Goal: Task Accomplishment & Management: Manage account settings

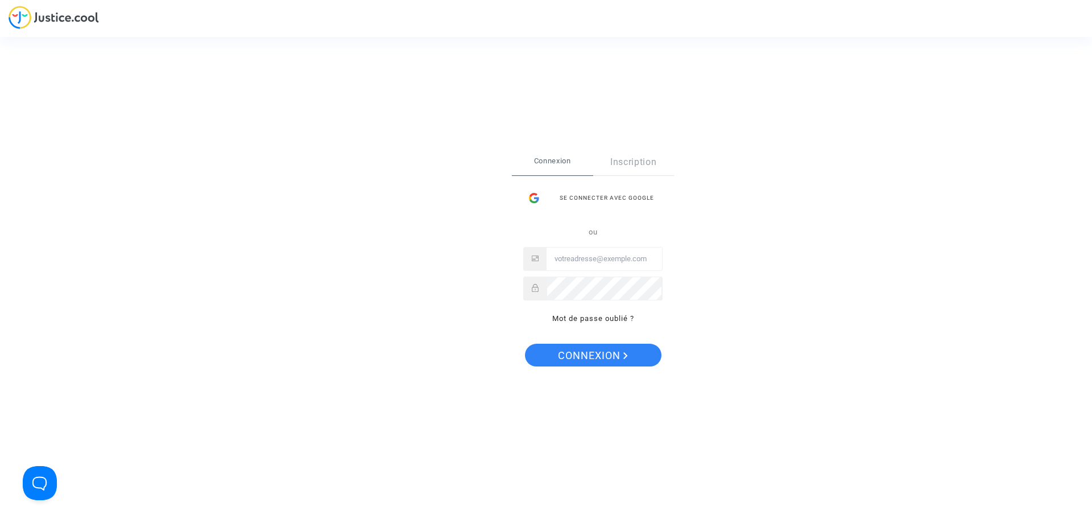
click at [585, 300] on div at bounding box center [592, 289] width 139 height 24
click at [581, 256] on input "Email" at bounding box center [605, 259] width 116 height 23
paste input "imitxelena@reclamapormi.com"
type input "imitxelena@reclamapormi.com"
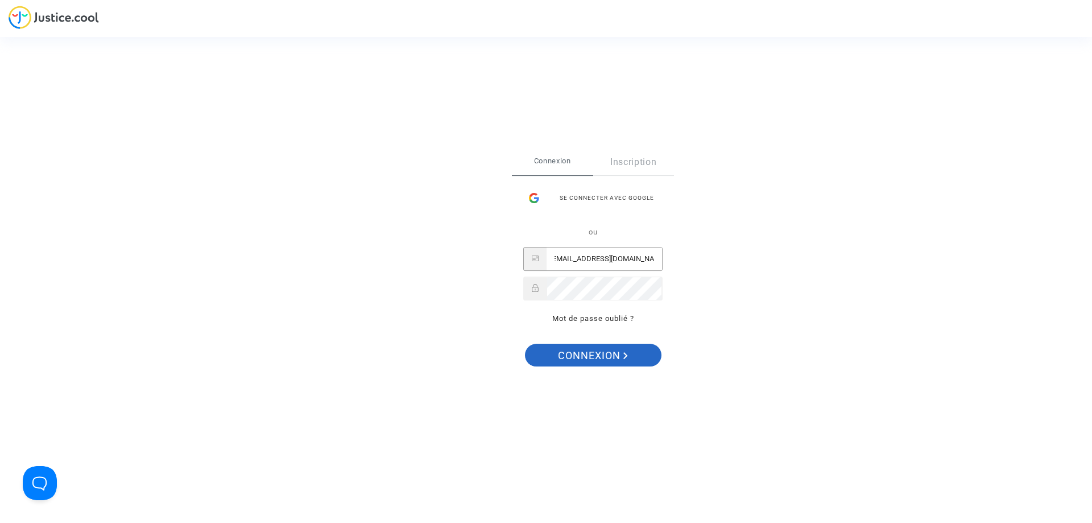
click at [558, 351] on span "Connexion" at bounding box center [593, 356] width 70 height 24
